Goal: Find specific page/section: Find specific page/section

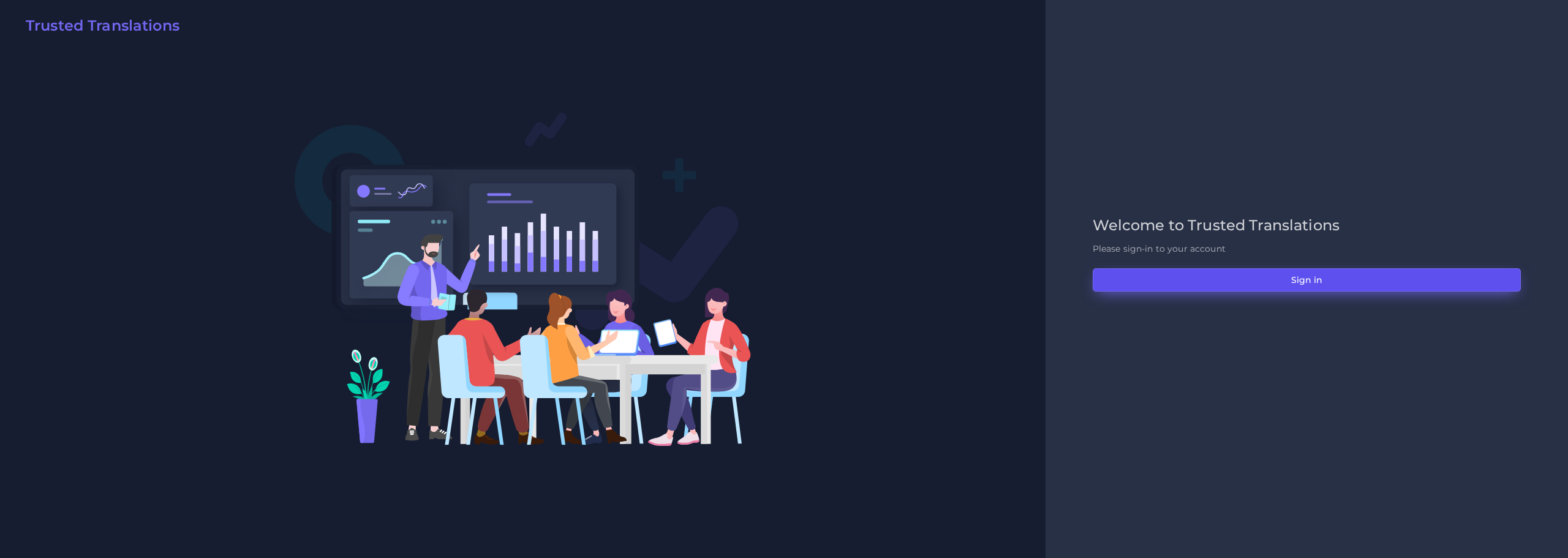
click at [1297, 282] on button "Sign in" at bounding box center [1306, 279] width 428 height 23
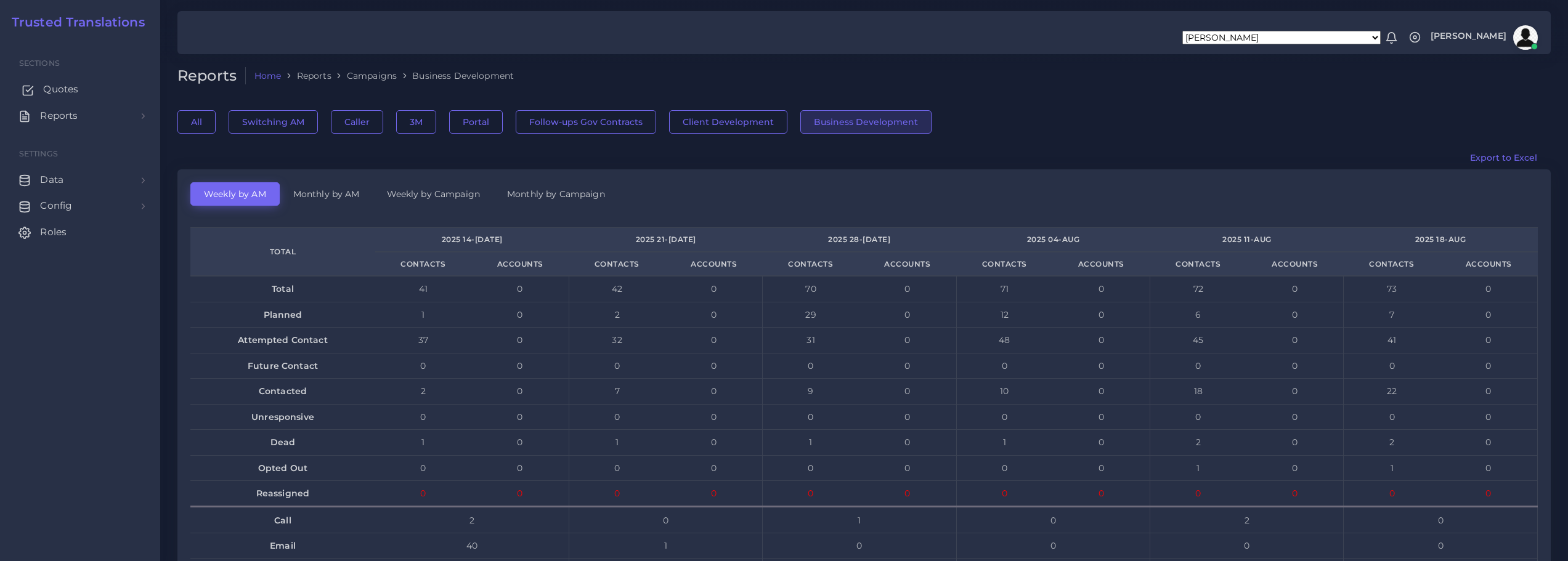
click at [69, 91] on span "Quotes" at bounding box center [61, 90] width 35 height 14
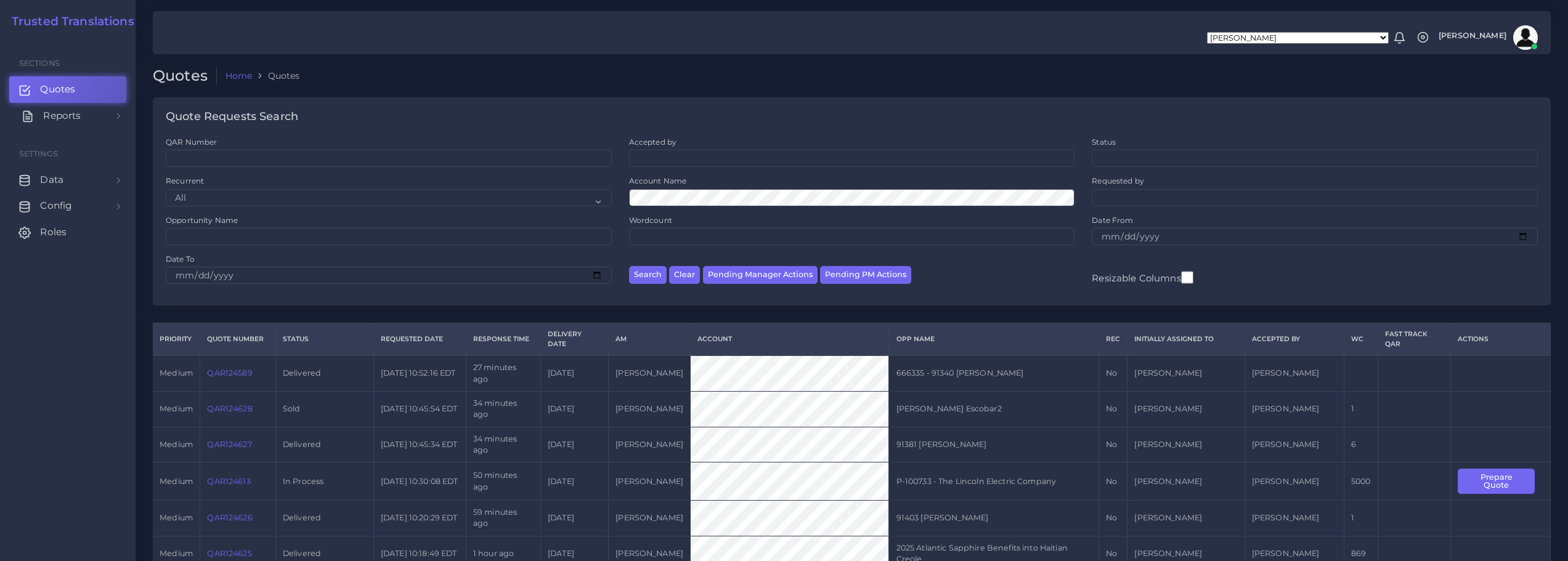
click at [69, 116] on span "Reports" at bounding box center [62, 116] width 37 height 14
click at [66, 171] on span "Campaigns" at bounding box center [71, 172] width 55 height 14
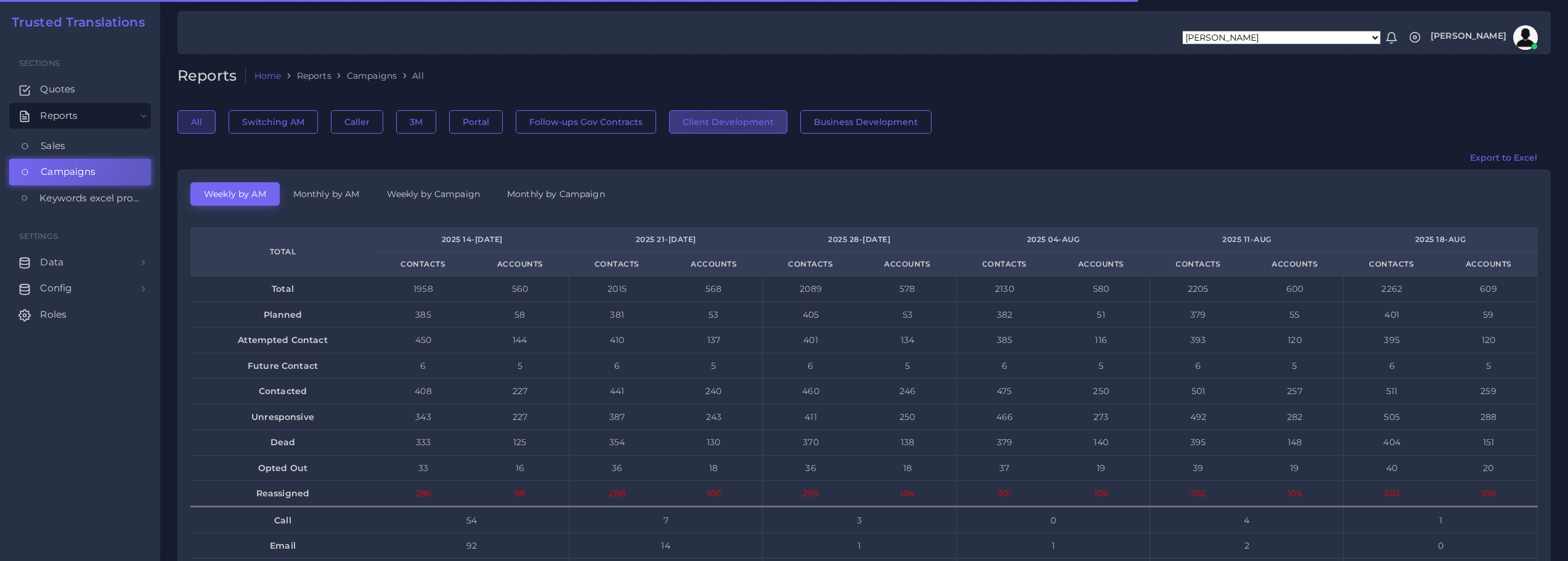
click at [727, 120] on button "Client Development" at bounding box center [727, 122] width 118 height 23
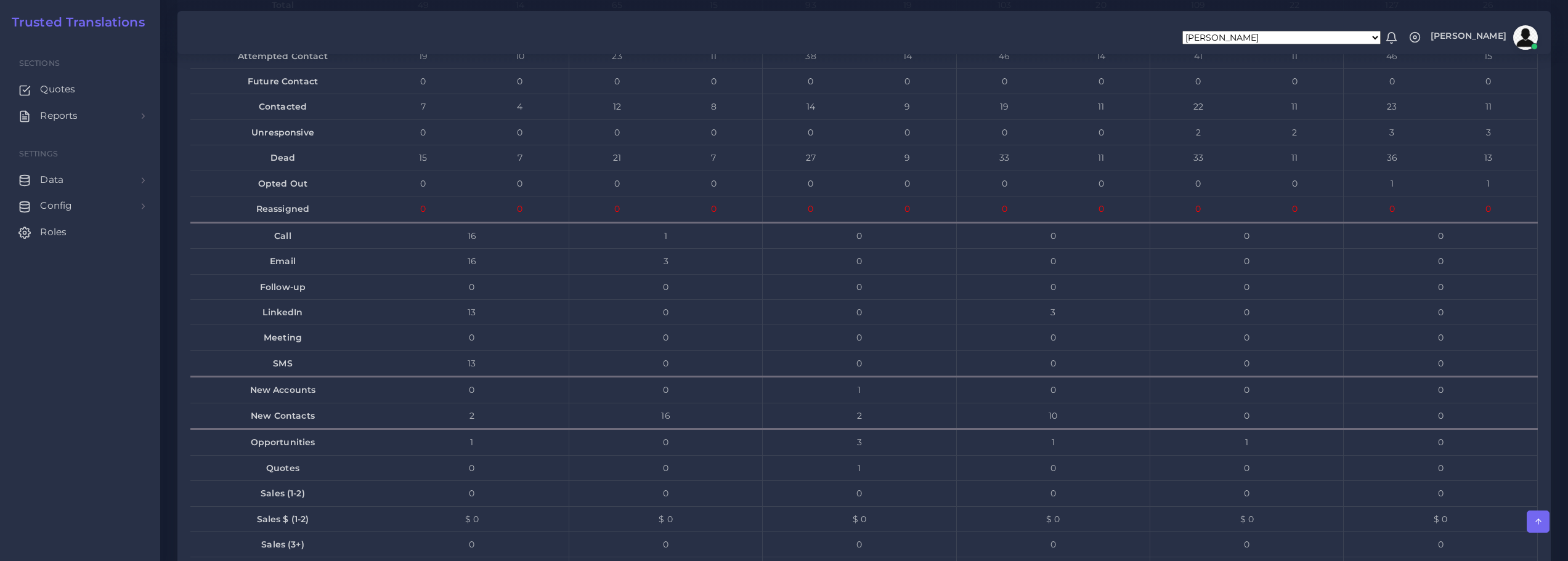
scroll to position [5540, 0]
